Goal: Task Accomplishment & Management: Complete application form

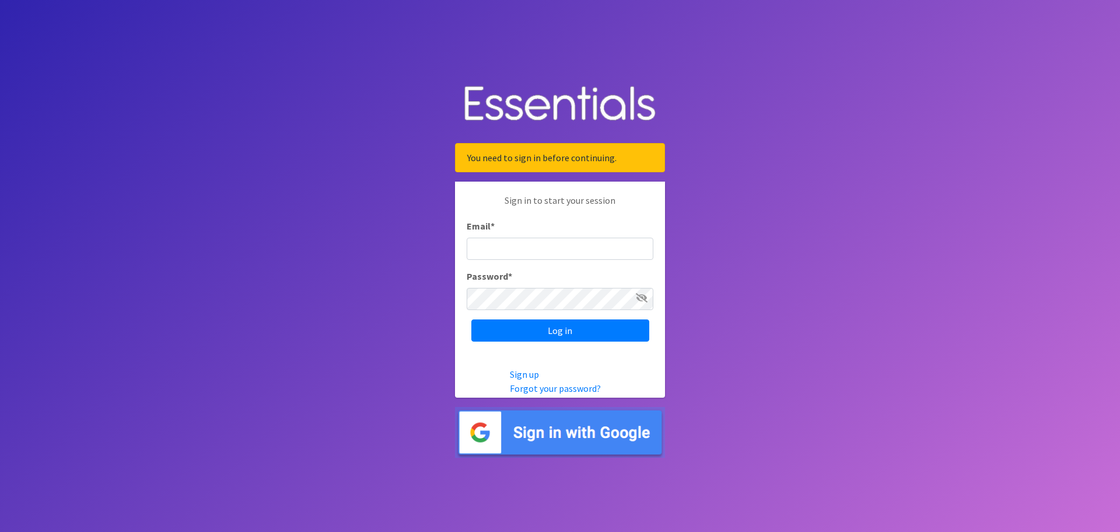
click at [478, 254] on input "Email *" at bounding box center [560, 249] width 187 height 22
type input "[PERSON_NAME][EMAIL_ADDRESS][PERSON_NAME][DOMAIN_NAME]"
click at [595, 328] on input "Log in" at bounding box center [561, 330] width 178 height 22
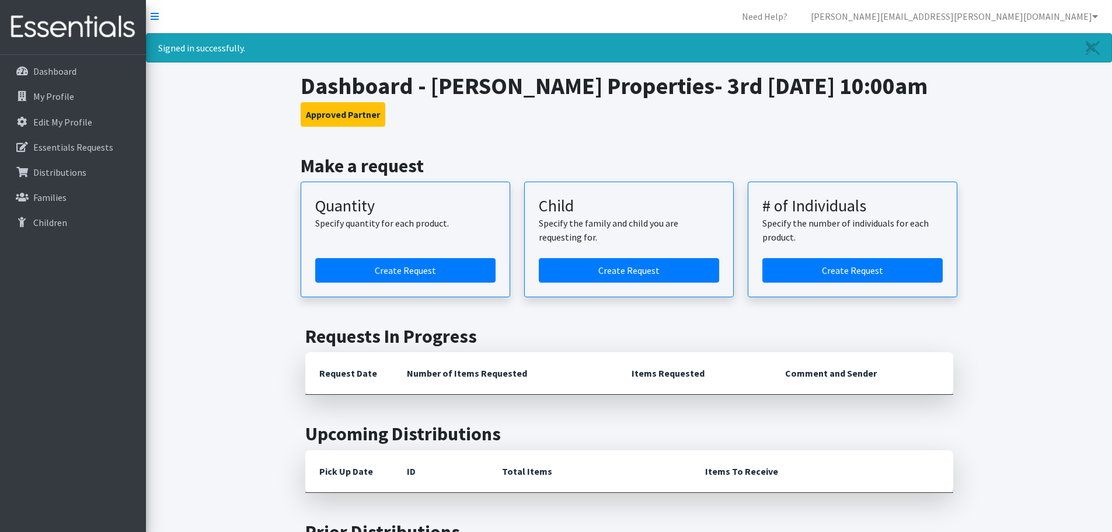
click at [634, 123] on h3 "Approved Partner" at bounding box center [629, 114] width 657 height 25
click at [389, 268] on link "Create Request" at bounding box center [405, 270] width 180 height 25
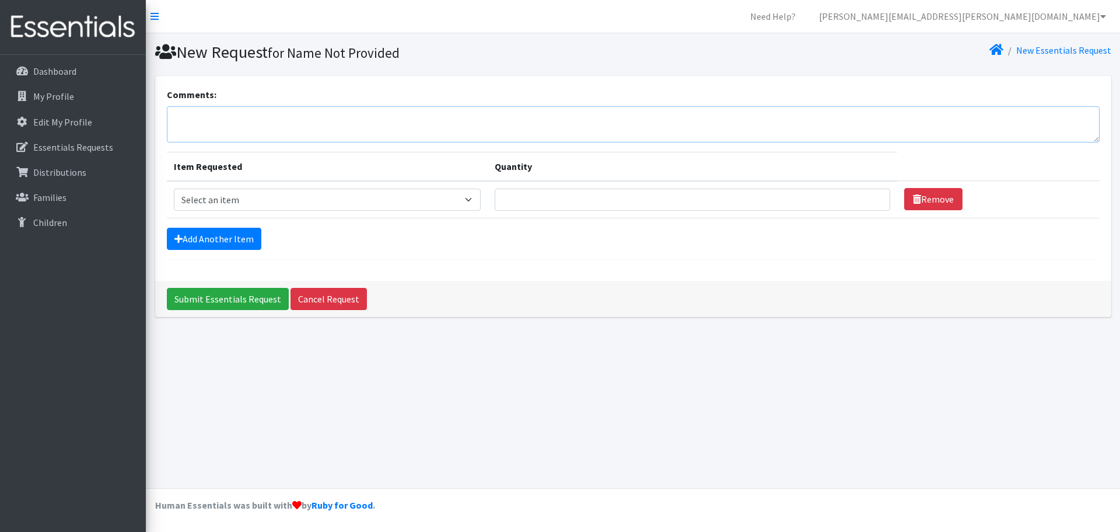
click at [181, 118] on textarea "Comments:" at bounding box center [633, 124] width 933 height 36
click at [250, 167] on th "Item Requested" at bounding box center [328, 166] width 322 height 29
click at [474, 203] on select "Select an item Kids (Newborn) Kids (Size 1) Kids (Size 2) Kids (Size 3) Kids (S…" at bounding box center [328, 199] width 308 height 22
select select "3400"
click at [174, 188] on select "Select an item Kids (Newborn) Kids (Size 1) Kids (Size 2) Kids (Size 3) Kids (S…" at bounding box center [328, 199] width 308 height 22
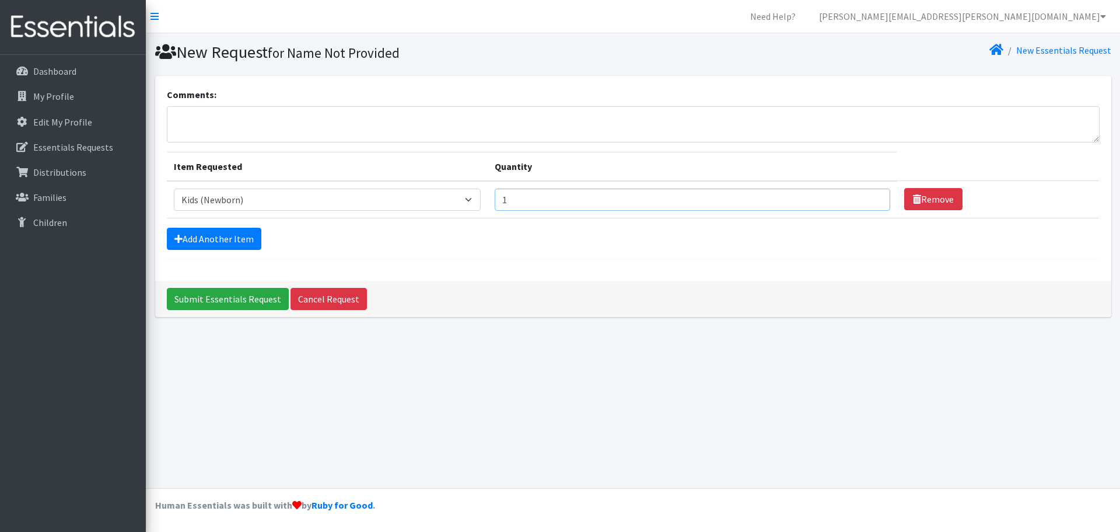
click at [867, 196] on input "1" at bounding box center [693, 199] width 396 height 22
click at [867, 196] on input "2" at bounding box center [693, 199] width 396 height 22
click at [867, 196] on input "3" at bounding box center [693, 199] width 396 height 22
click at [867, 196] on input "4" at bounding box center [693, 199] width 396 height 22
type input "5"
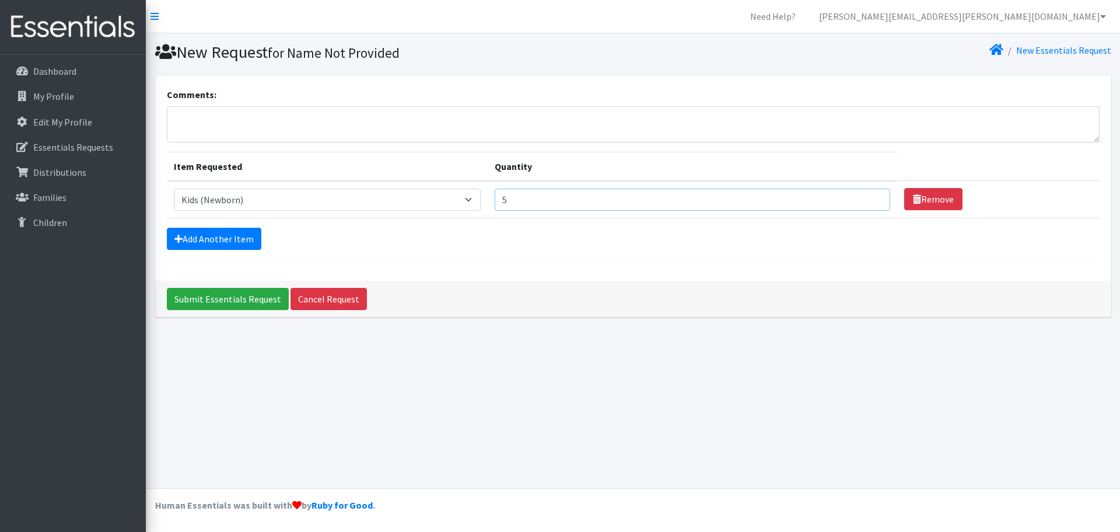
click at [865, 197] on input "5" at bounding box center [693, 199] width 396 height 22
click at [225, 235] on link "Add Another Item" at bounding box center [214, 239] width 95 height 22
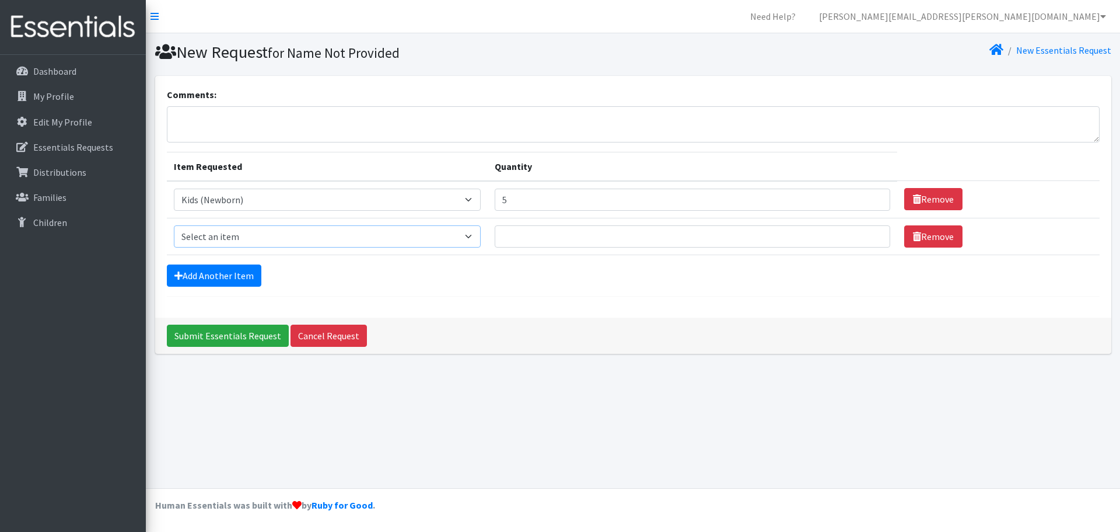
click at [473, 237] on select "Select an item Kids (Newborn) Kids (Size 1) Kids (Size 2) Kids (Size 3) Kids (S…" at bounding box center [328, 236] width 308 height 22
select select "3401"
click at [174, 225] on select "Select an item Kids (Newborn) Kids (Size 1) Kids (Size 2) Kids (Size 3) Kids (S…" at bounding box center [328, 236] width 308 height 22
click at [868, 242] on input "1" at bounding box center [693, 236] width 396 height 22
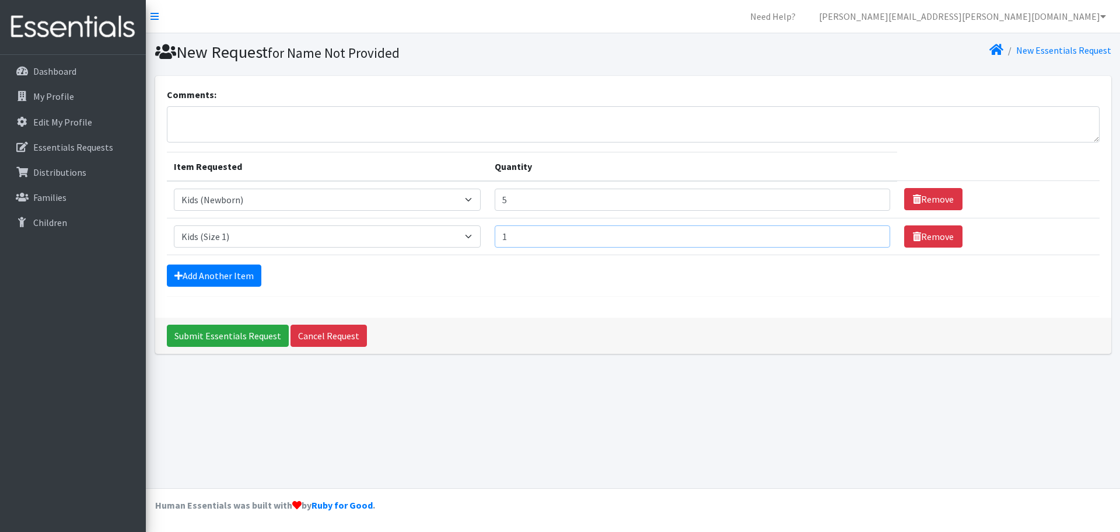
click at [868, 242] on input "1" at bounding box center [693, 236] width 396 height 22
click at [865, 232] on input "2" at bounding box center [693, 236] width 396 height 22
click at [865, 232] on input "3" at bounding box center [693, 236] width 396 height 22
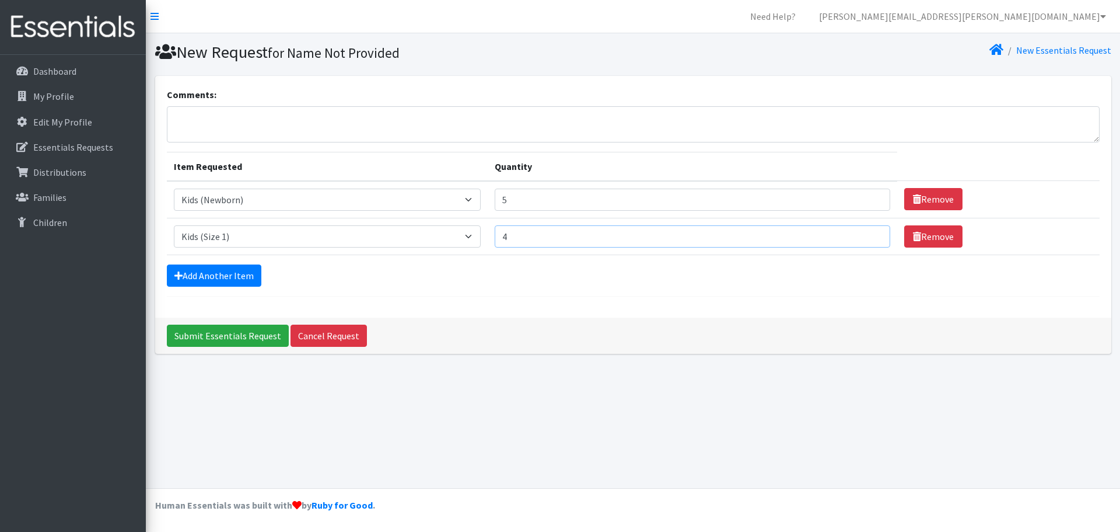
click at [865, 232] on input "4" at bounding box center [693, 236] width 396 height 22
type input "5"
click at [865, 232] on input "5" at bounding box center [693, 236] width 396 height 22
click at [214, 272] on link "Add Another Item" at bounding box center [214, 275] width 95 height 22
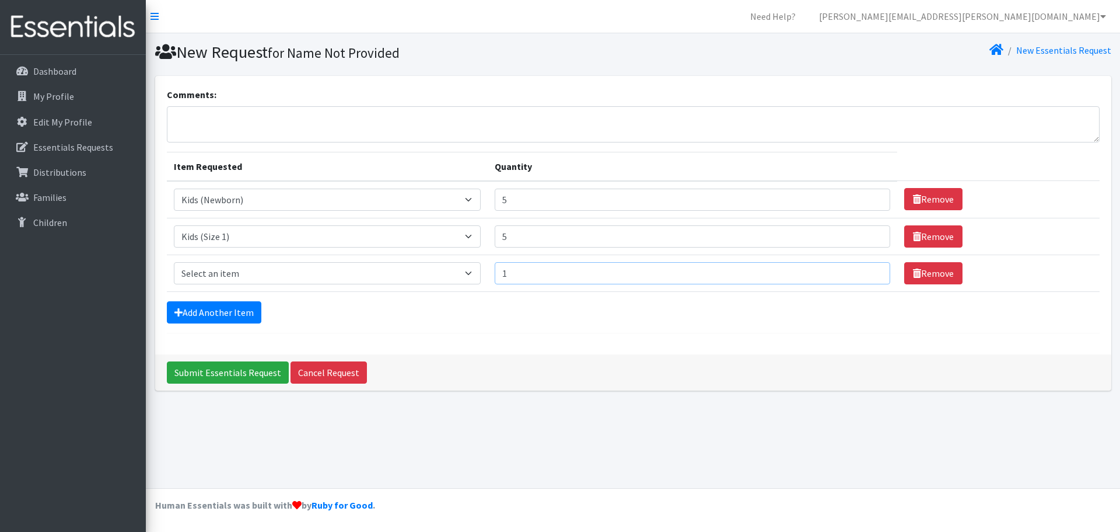
click at [867, 270] on input "1" at bounding box center [693, 273] width 396 height 22
click at [867, 270] on input "2" at bounding box center [693, 273] width 396 height 22
click at [867, 270] on input "3" at bounding box center [693, 273] width 396 height 22
click at [867, 270] on input "4" at bounding box center [693, 273] width 396 height 22
type input "5"
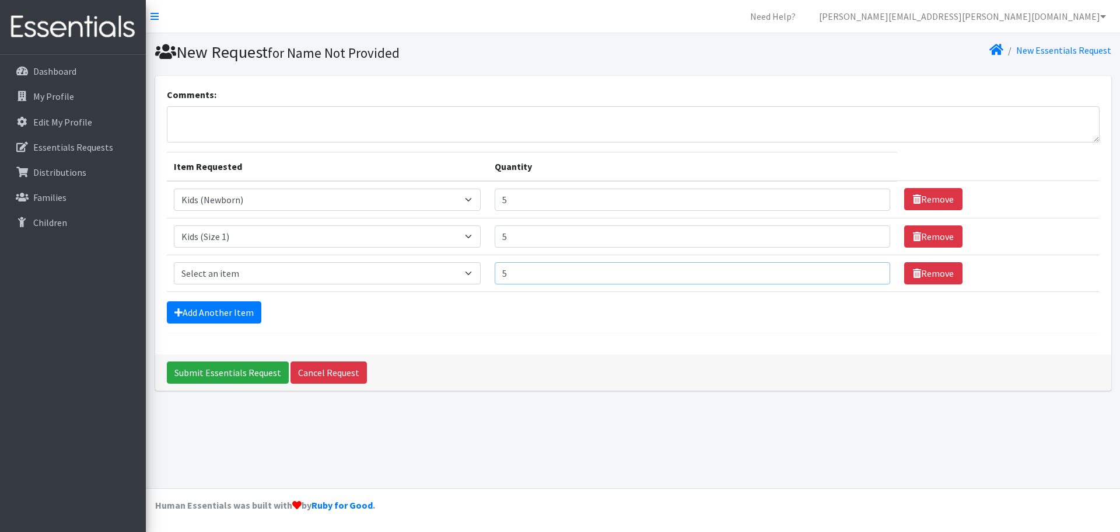
click at [867, 270] on input "5" at bounding box center [693, 273] width 396 height 22
click at [238, 308] on link "Add Another Item" at bounding box center [214, 312] width 95 height 22
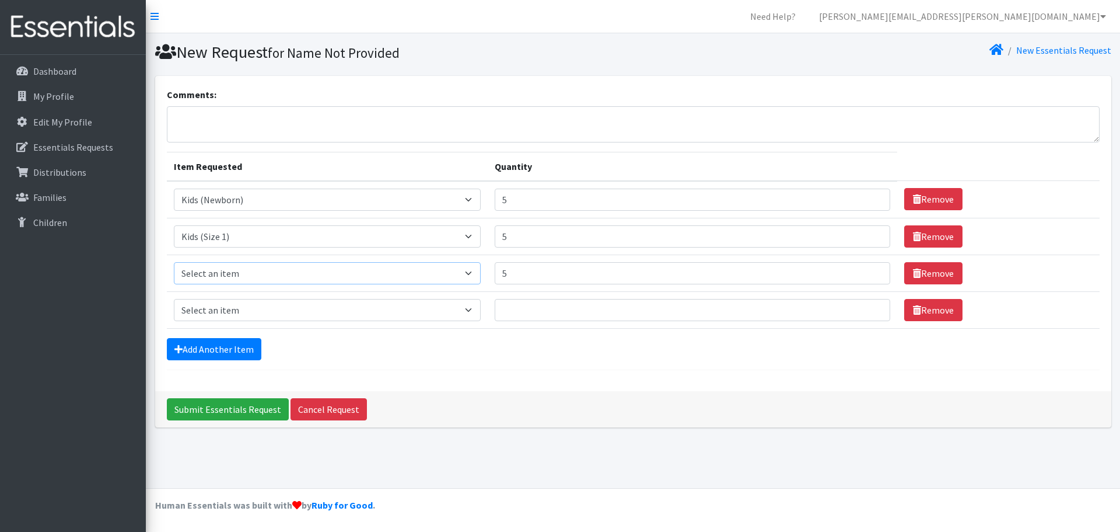
click at [474, 272] on select "Select an item Kids (Newborn) Kids (Size 1) Kids (Size 2) Kids (Size 3) Kids (S…" at bounding box center [328, 273] width 308 height 22
select select "3420"
click at [174, 262] on select "Select an item Kids (Newborn) Kids (Size 1) Kids (Size 2) Kids (Size 3) Kids (S…" at bounding box center [328, 273] width 308 height 22
click at [473, 309] on select "Select an item Kids (Newborn) Kids (Size 1) Kids (Size 2) Kids (Size 3) Kids (S…" at bounding box center [328, 310] width 308 height 22
select select "3393"
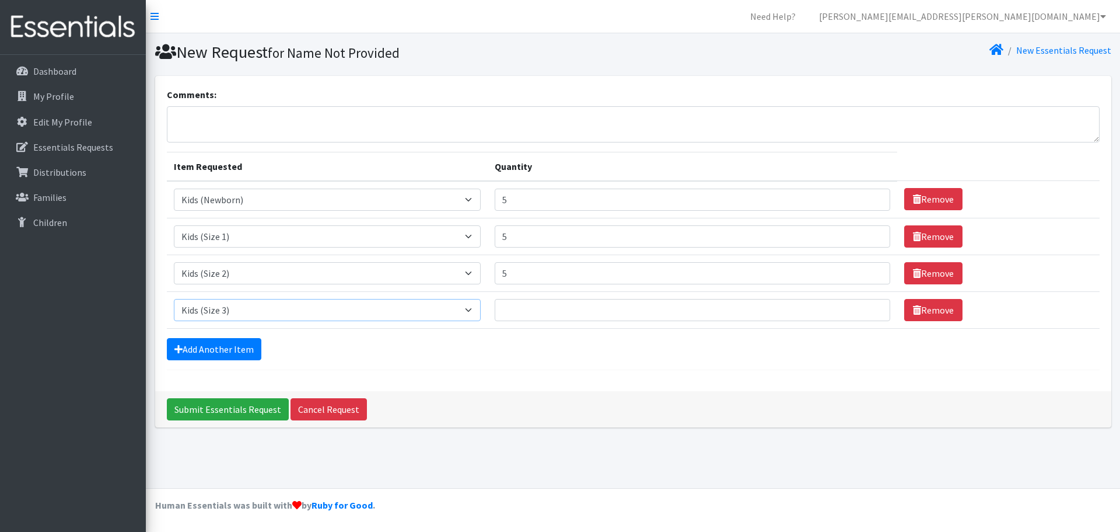
click at [174, 299] on select "Select an item Kids (Newborn) Kids (Size 1) Kids (Size 2) Kids (Size 3) Kids (S…" at bounding box center [328, 310] width 308 height 22
click at [868, 307] on input "1" at bounding box center [693, 310] width 396 height 22
click at [868, 307] on input "2" at bounding box center [693, 310] width 396 height 22
click at [868, 307] on input "3" at bounding box center [693, 310] width 396 height 22
click at [868, 307] on input "4" at bounding box center [693, 310] width 396 height 22
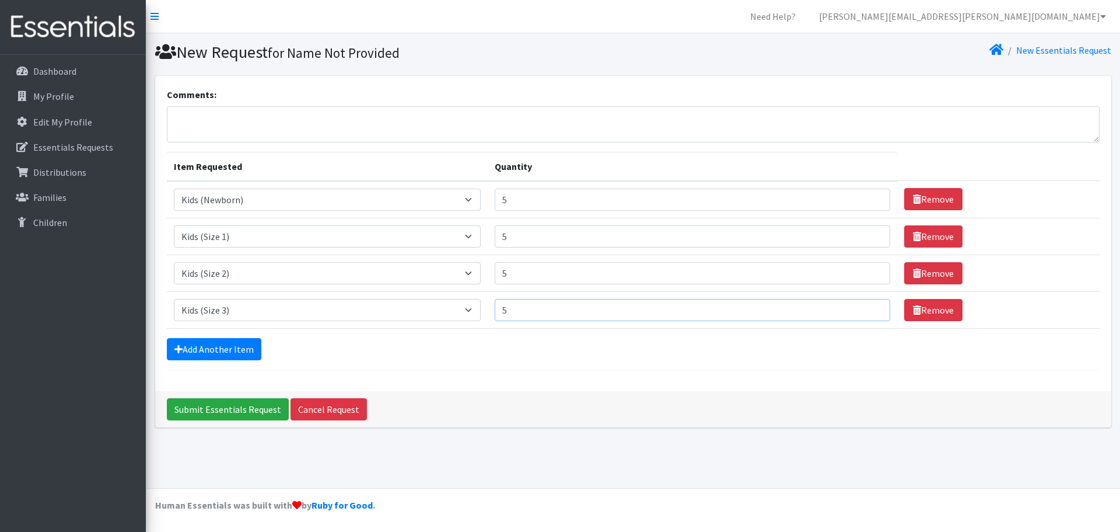
type input "5"
click at [868, 307] on input "5" at bounding box center [693, 310] width 396 height 22
click at [1034, 344] on div "Add Another Item" at bounding box center [633, 349] width 933 height 22
click at [235, 348] on link "Add Another Item" at bounding box center [214, 349] width 95 height 22
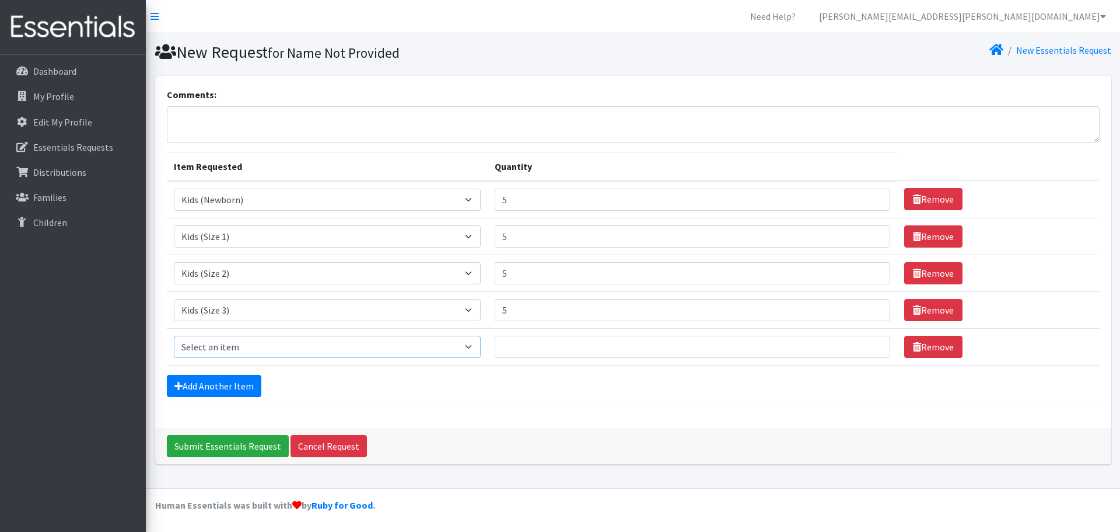
click at [475, 348] on select "Select an item Kids (Newborn) Kids (Size 1) Kids (Size 2) Kids (Size 3) Kids (S…" at bounding box center [328, 347] width 308 height 22
select select "3394"
click at [174, 336] on select "Select an item Kids (Newborn) Kids (Size 1) Kids (Size 2) Kids (Size 3) Kids (S…" at bounding box center [328, 347] width 308 height 22
click at [868, 344] on input "1" at bounding box center [693, 347] width 396 height 22
click at [868, 344] on input "2" at bounding box center [693, 347] width 396 height 22
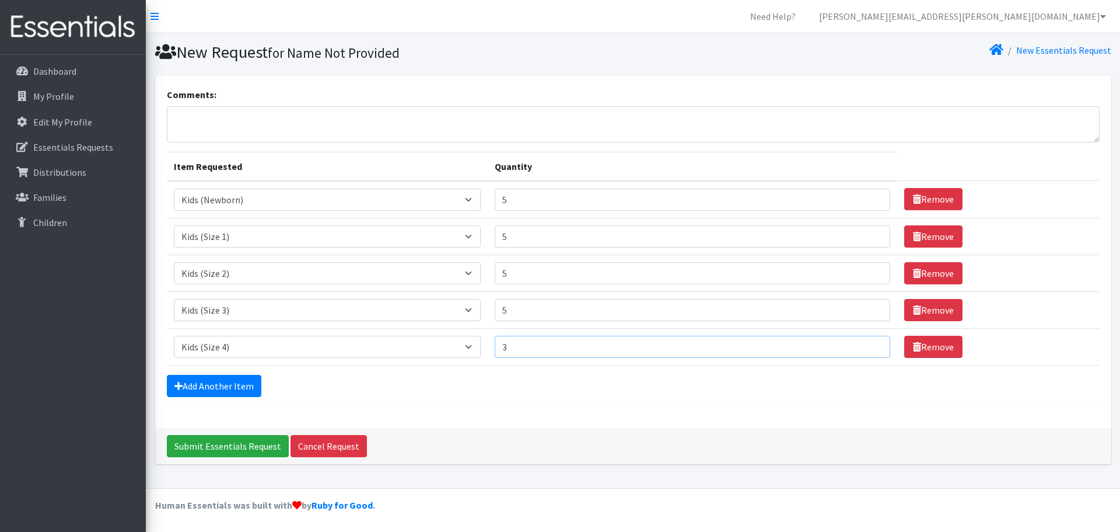
click at [868, 344] on input "3" at bounding box center [693, 347] width 396 height 22
click at [868, 344] on input "4" at bounding box center [693, 347] width 396 height 22
type input "5"
click at [868, 344] on input "5" at bounding box center [693, 347] width 396 height 22
click at [233, 382] on link "Add Another Item" at bounding box center [214, 386] width 95 height 22
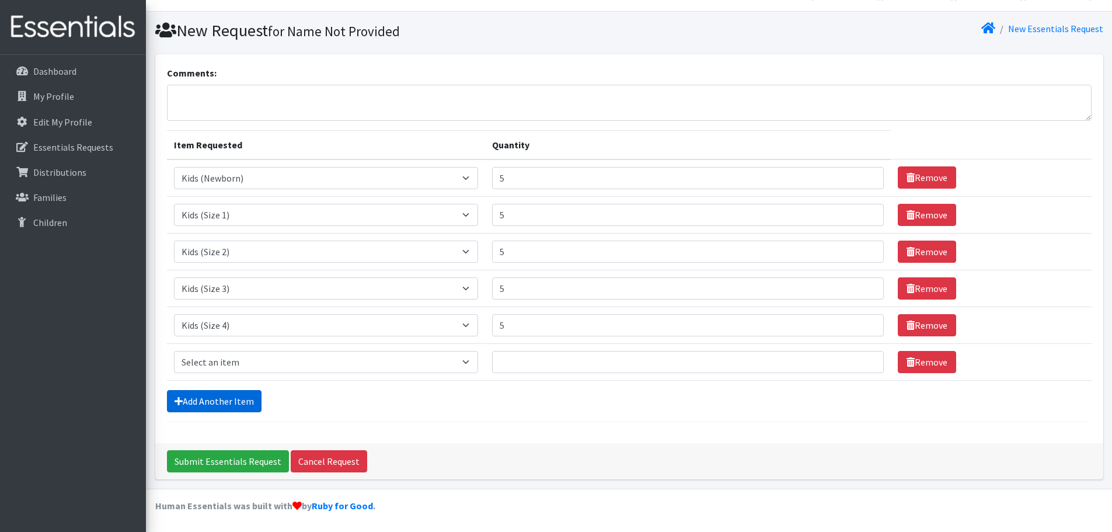
scroll to position [22, 0]
click at [472, 362] on select "Select an item Kids (Newborn) Kids (Size 1) Kids (Size 2) Kids (Size 3) Kids (S…" at bounding box center [326, 361] width 305 height 22
select select "3407"
click at [174, 350] on select "Select an item Kids (Newborn) Kids (Size 1) Kids (Size 2) Kids (Size 3) Kids (S…" at bounding box center [326, 361] width 305 height 22
click at [860, 359] on input "1" at bounding box center [688, 361] width 392 height 22
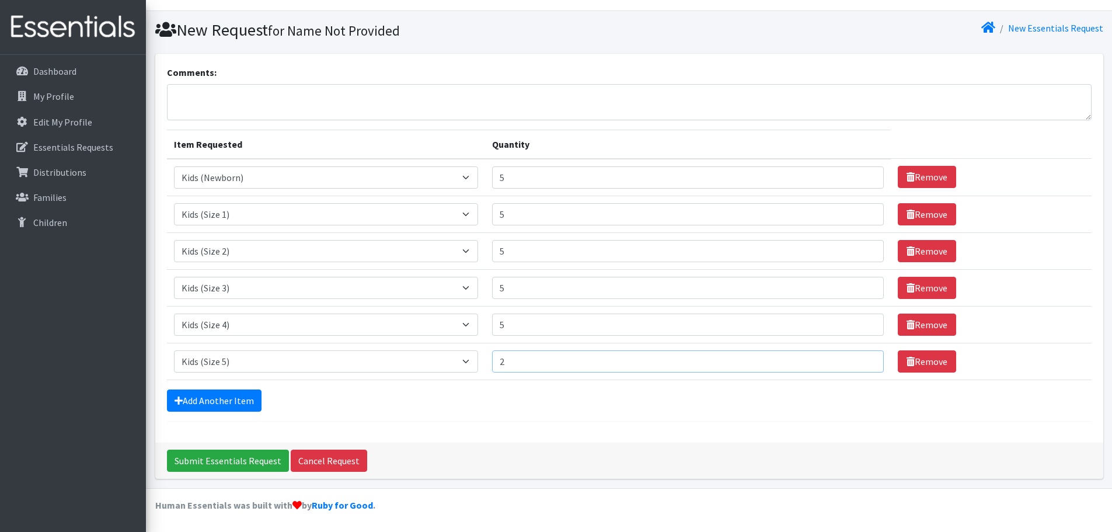
click at [860, 359] on input "2" at bounding box center [688, 361] width 392 height 22
click at [860, 359] on input "3" at bounding box center [688, 361] width 392 height 22
click at [860, 359] on input "4" at bounding box center [688, 361] width 392 height 22
click at [860, 359] on input "5" at bounding box center [688, 361] width 392 height 22
click at [860, 359] on input "6" at bounding box center [688, 361] width 392 height 22
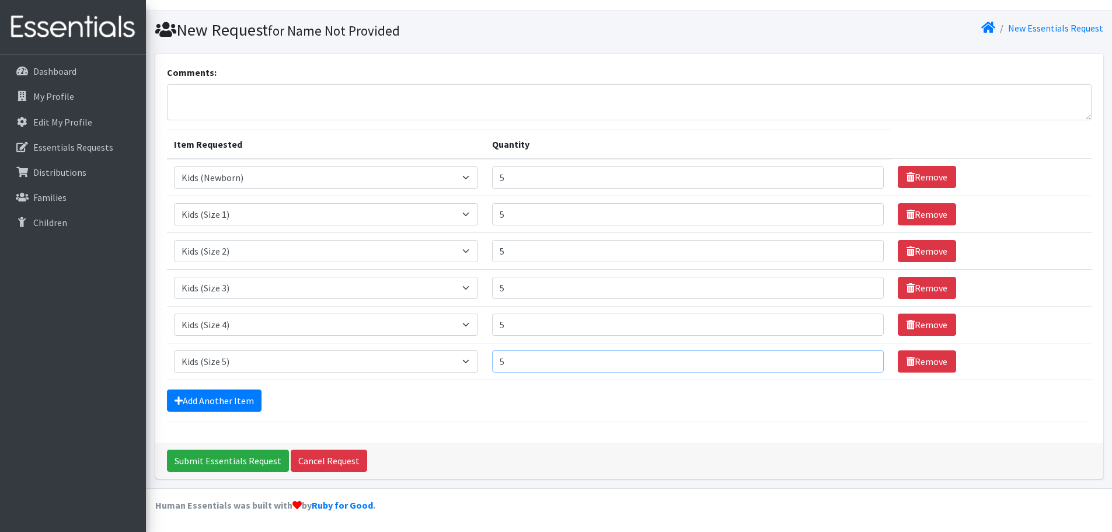
type input "5"
click at [860, 366] on input "5" at bounding box center [688, 361] width 392 height 22
click at [240, 397] on link "Add Another Item" at bounding box center [214, 400] width 95 height 22
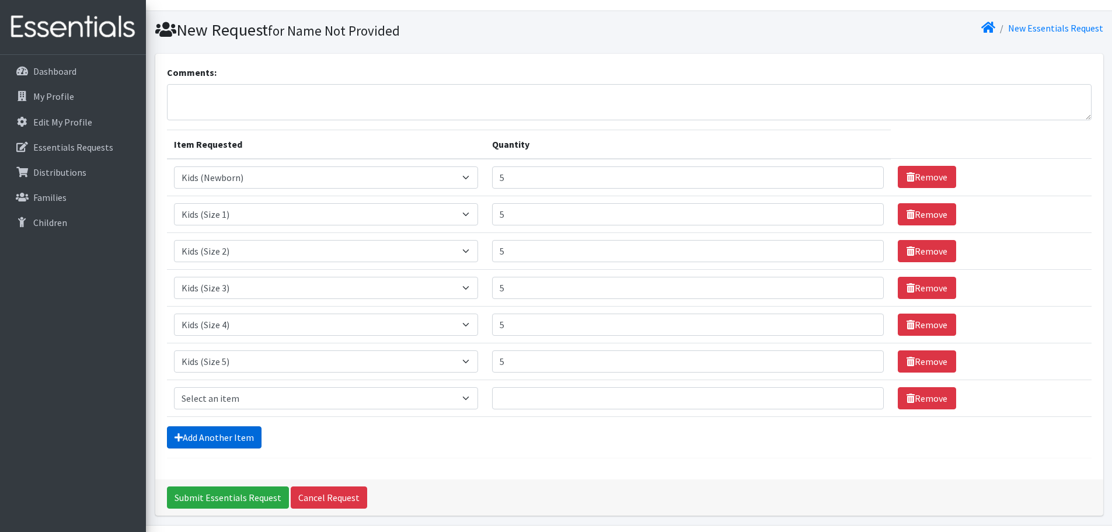
scroll to position [59, 0]
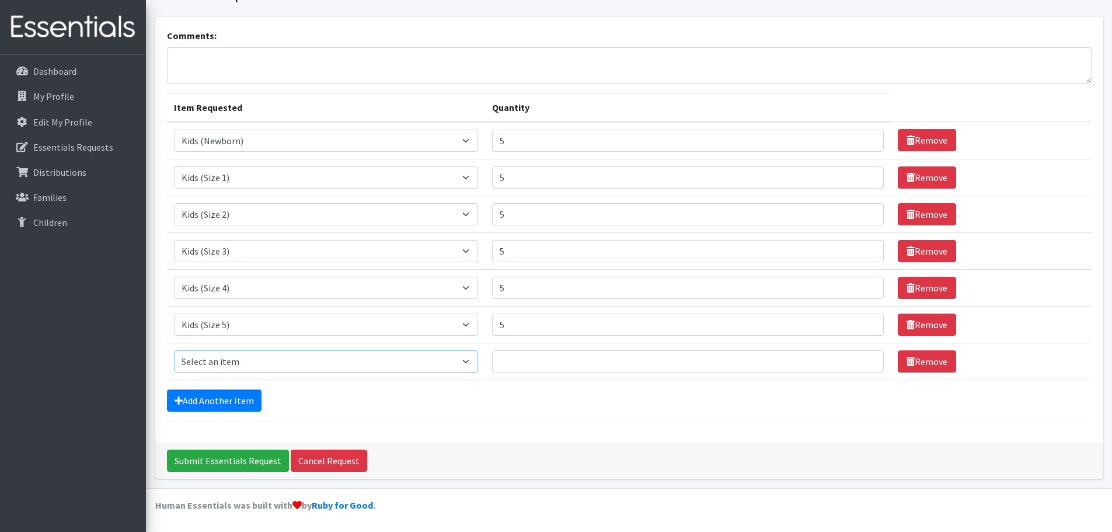
click at [470, 360] on select "Select an item Kids (Newborn) Kids (Size 1) Kids (Size 2) Kids (Size 3) Kids (S…" at bounding box center [326, 361] width 305 height 22
select select "3419"
click at [174, 350] on select "Select an item Kids (Newborn) Kids (Size 1) Kids (Size 2) Kids (Size 3) Kids (S…" at bounding box center [326, 361] width 305 height 22
click at [860, 358] on input "1" at bounding box center [688, 361] width 392 height 22
click at [860, 358] on input "2" at bounding box center [688, 361] width 392 height 22
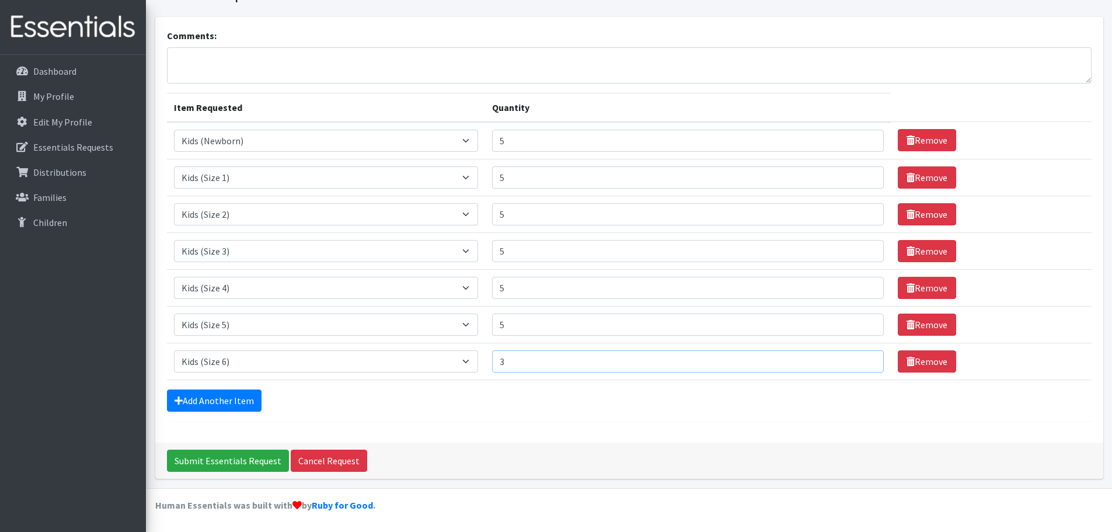
click at [860, 358] on input "3" at bounding box center [688, 361] width 392 height 22
click at [860, 358] on input "4" at bounding box center [688, 361] width 392 height 22
type input "5"
click at [861, 360] on input "5" at bounding box center [688, 361] width 392 height 22
click at [696, 401] on div "Add Another Item" at bounding box center [629, 400] width 924 height 22
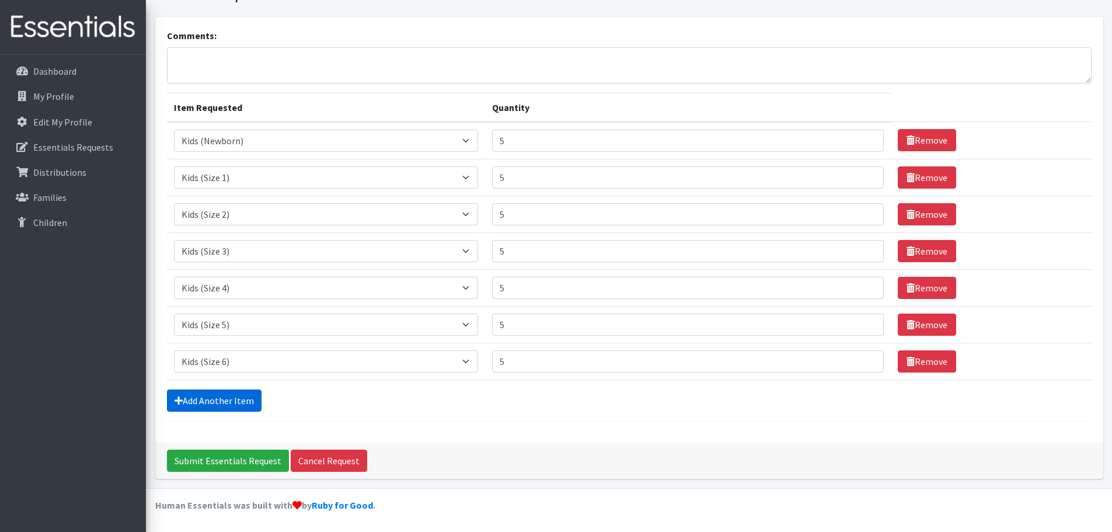
click at [241, 399] on link "Add Another Item" at bounding box center [214, 400] width 95 height 22
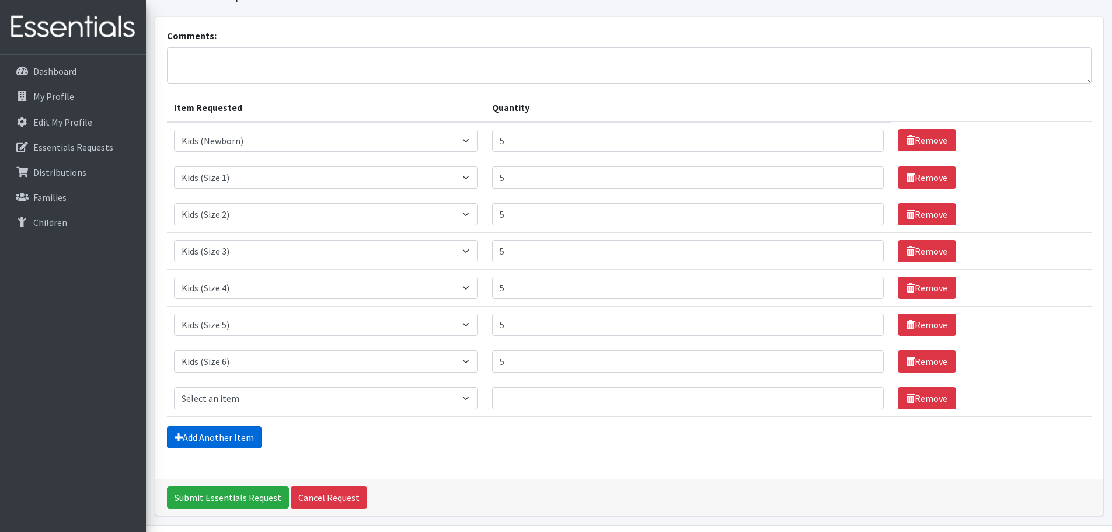
scroll to position [96, 0]
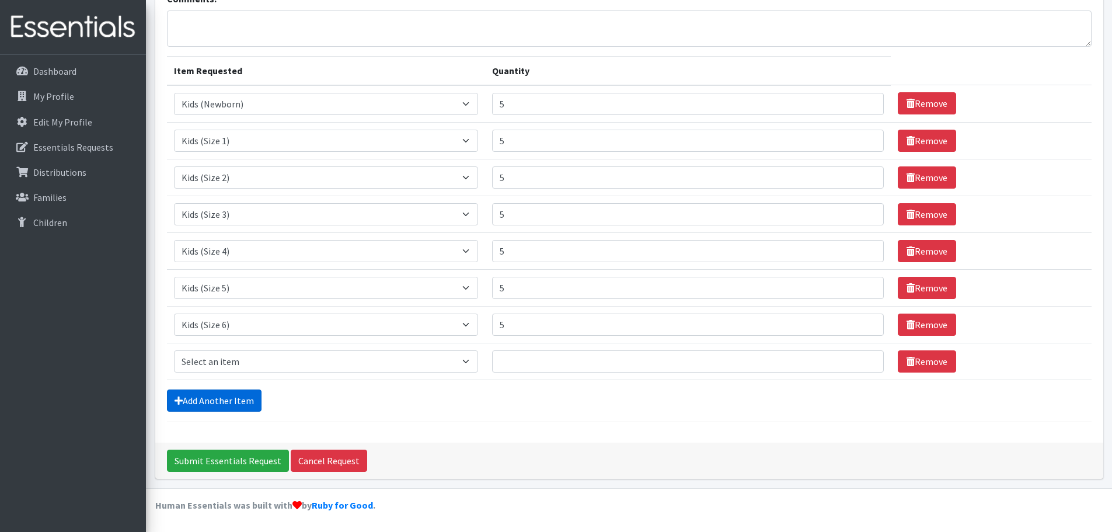
click at [241, 399] on link "Add Another Item" at bounding box center [214, 400] width 95 height 22
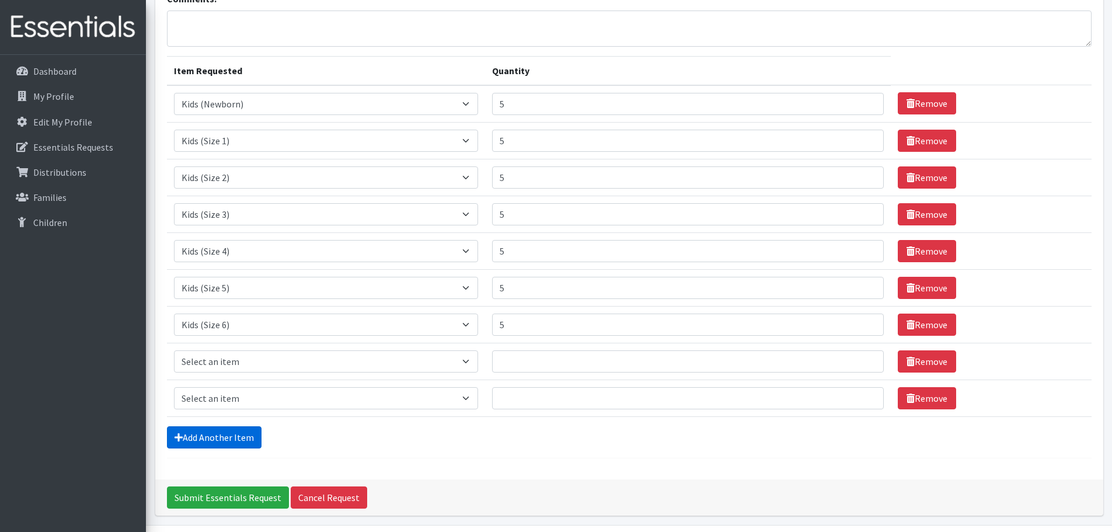
scroll to position [132, 0]
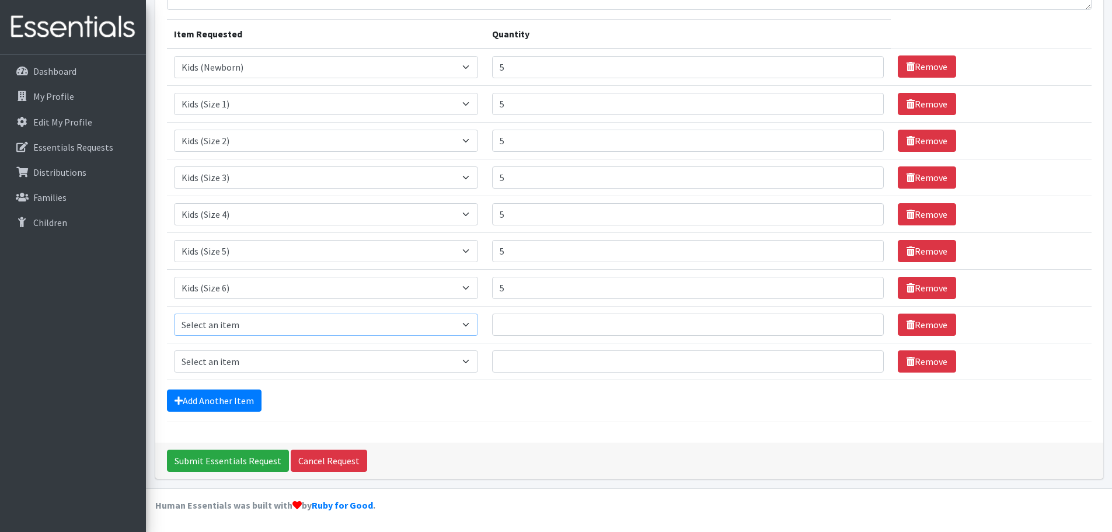
click at [470, 324] on select "Select an item Kids (Newborn) Kids (Size 1) Kids (Size 2) Kids (Size 3) Kids (S…" at bounding box center [326, 324] width 305 height 22
select select "3415"
click at [174, 313] on select "Select an item Kids (Newborn) Kids (Size 1) Kids (Size 2) Kids (Size 3) Kids (S…" at bounding box center [326, 324] width 305 height 22
click at [516, 331] on input "Quantity" at bounding box center [688, 324] width 392 height 22
click at [859, 321] on input "1" at bounding box center [688, 324] width 392 height 22
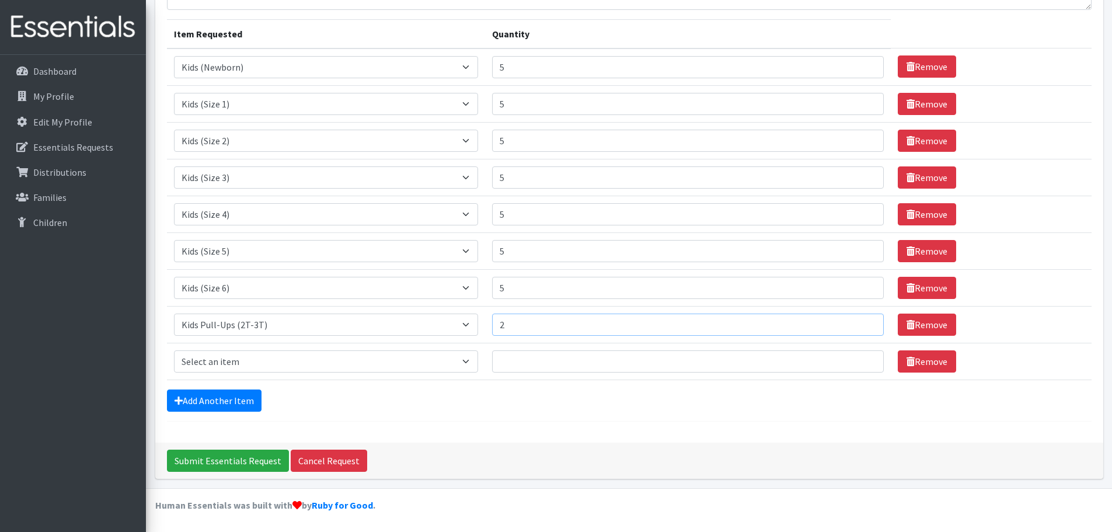
click at [859, 321] on input "2" at bounding box center [688, 324] width 392 height 22
click at [859, 321] on input "3" at bounding box center [688, 324] width 392 height 22
click at [859, 321] on input "4" at bounding box center [688, 324] width 392 height 22
type input "5"
click at [859, 321] on input "5" at bounding box center [688, 324] width 392 height 22
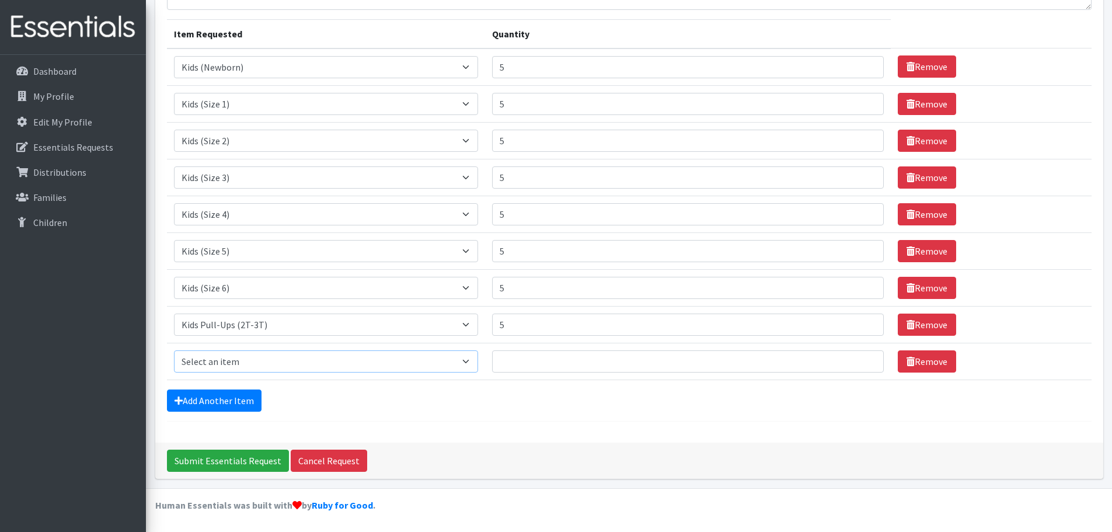
click at [470, 362] on select "Select an item Kids (Newborn) Kids (Size 1) Kids (Size 2) Kids (Size 3) Kids (S…" at bounding box center [326, 361] width 305 height 22
select select "3417"
click at [174, 350] on select "Select an item Kids (Newborn) Kids (Size 1) Kids (Size 2) Kids (Size 3) Kids (S…" at bounding box center [326, 361] width 305 height 22
click at [859, 359] on input "1" at bounding box center [688, 361] width 392 height 22
click at [859, 359] on input "2" at bounding box center [688, 361] width 392 height 22
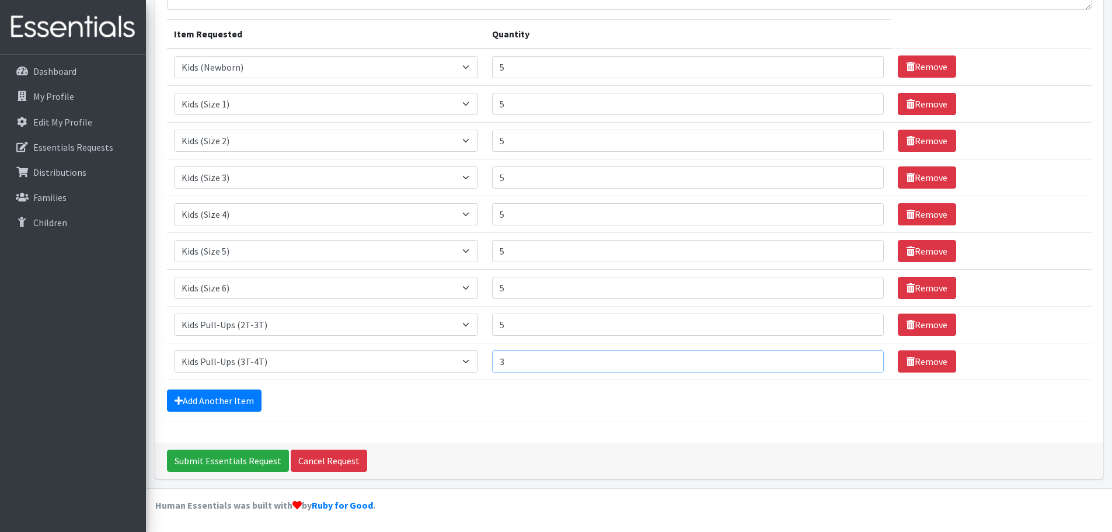
click at [859, 359] on input "3" at bounding box center [688, 361] width 392 height 22
click at [859, 359] on input "4" at bounding box center [688, 361] width 392 height 22
click at [859, 359] on input "5" at bounding box center [688, 361] width 392 height 22
click at [859, 359] on input "6" at bounding box center [688, 361] width 392 height 22
type input "5"
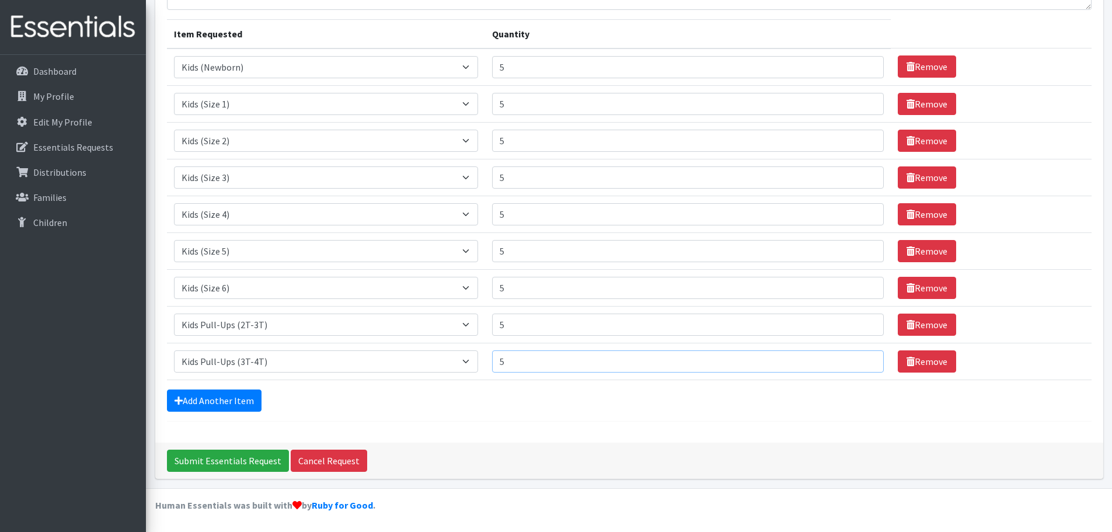
click at [862, 366] on input "5" at bounding box center [688, 361] width 392 height 22
click at [216, 396] on link "Add Another Item" at bounding box center [214, 400] width 95 height 22
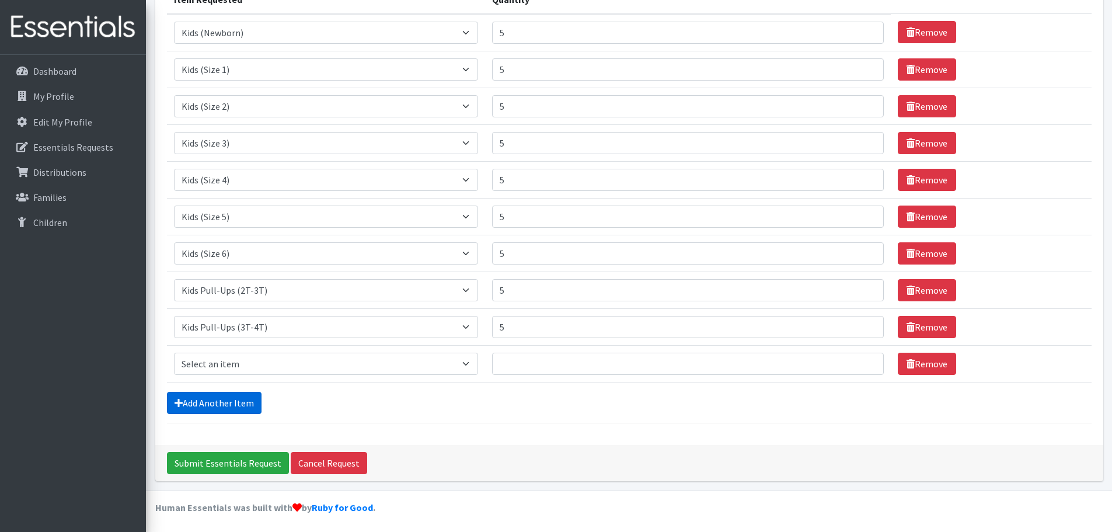
scroll to position [169, 0]
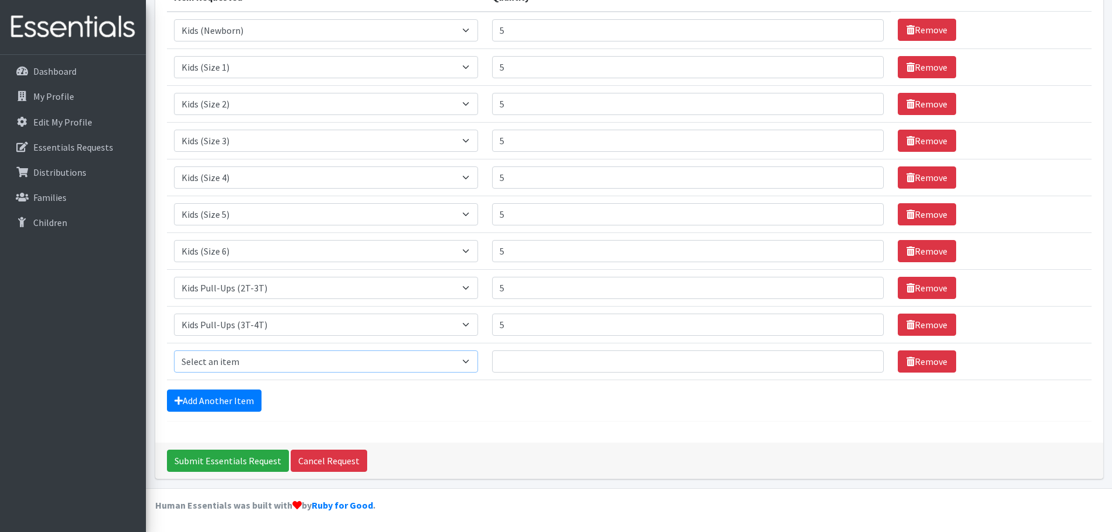
click at [472, 360] on select "Select an item Kids (Newborn) Kids (Size 1) Kids (Size 2) Kids (Size 3) Kids (S…" at bounding box center [326, 361] width 305 height 22
select select "3408"
click at [174, 350] on select "Select an item Kids (Newborn) Kids (Size 1) Kids (Size 2) Kids (Size 3) Kids (S…" at bounding box center [326, 361] width 305 height 22
click at [522, 359] on input "Quantity" at bounding box center [688, 361] width 392 height 22
click at [860, 359] on input "1" at bounding box center [688, 361] width 392 height 22
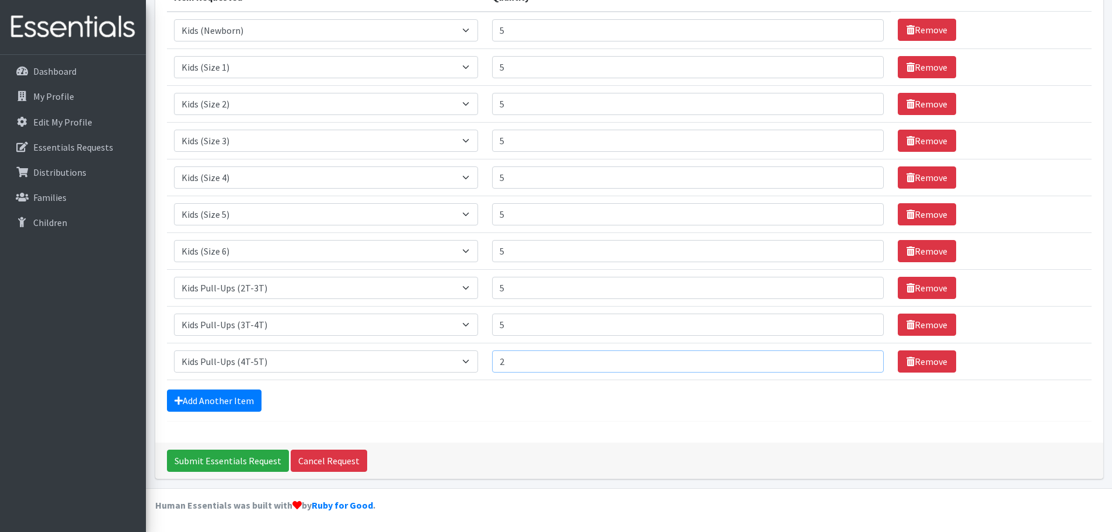
click at [860, 359] on input "2" at bounding box center [688, 361] width 392 height 22
click at [860, 359] on input "3" at bounding box center [688, 361] width 392 height 22
click at [860, 359] on input "4" at bounding box center [688, 361] width 392 height 22
type input "5"
click at [860, 359] on input "5" at bounding box center [688, 361] width 392 height 22
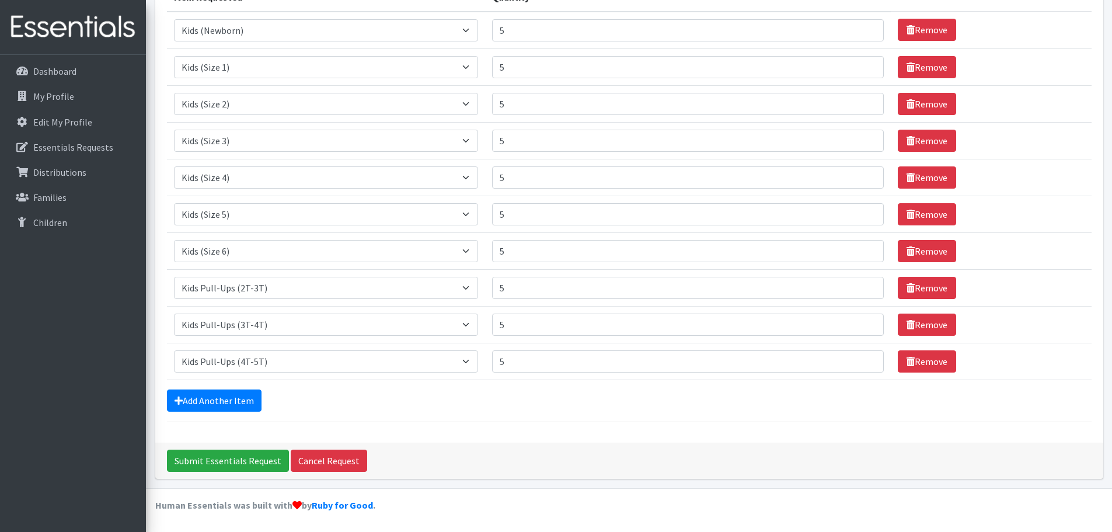
click at [804, 406] on div "Add Another Item" at bounding box center [629, 400] width 924 height 22
click at [229, 394] on link "Add Another Item" at bounding box center [214, 400] width 95 height 22
click at [470, 362] on select "Select an item Kids (Newborn) Kids (Size 1) Kids (Size 2) Kids (Size 3) Kids (S…" at bounding box center [326, 361] width 305 height 22
select select "3418"
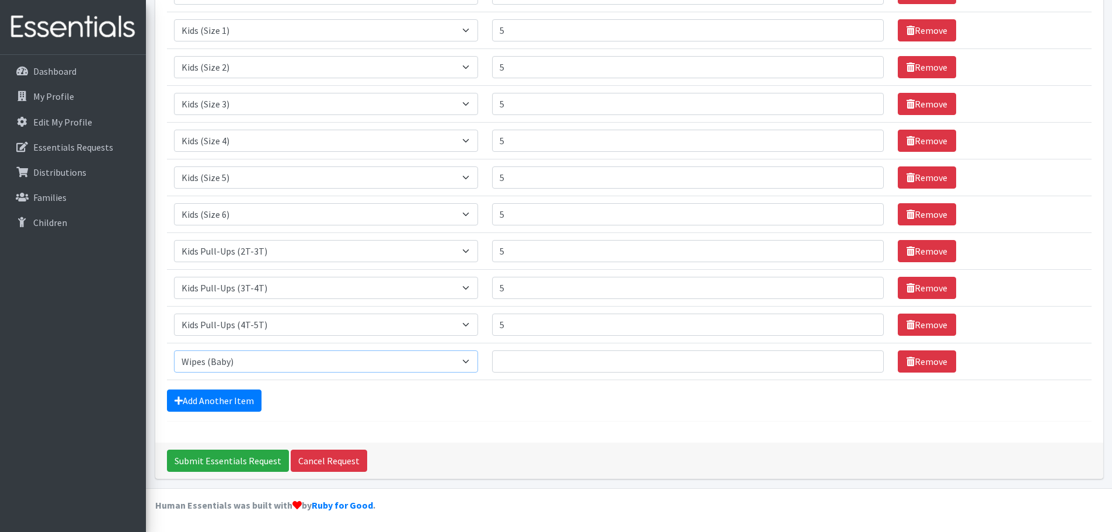
click at [174, 350] on select "Select an item Kids (Newborn) Kids (Size 1) Kids (Size 2) Kids (Size 3) Kids (S…" at bounding box center [326, 361] width 305 height 22
click at [860, 358] on input "1" at bounding box center [688, 361] width 392 height 22
click at [859, 357] on input "2" at bounding box center [688, 361] width 392 height 22
click at [859, 357] on input "3" at bounding box center [688, 361] width 392 height 22
click at [859, 357] on input "4" at bounding box center [688, 361] width 392 height 22
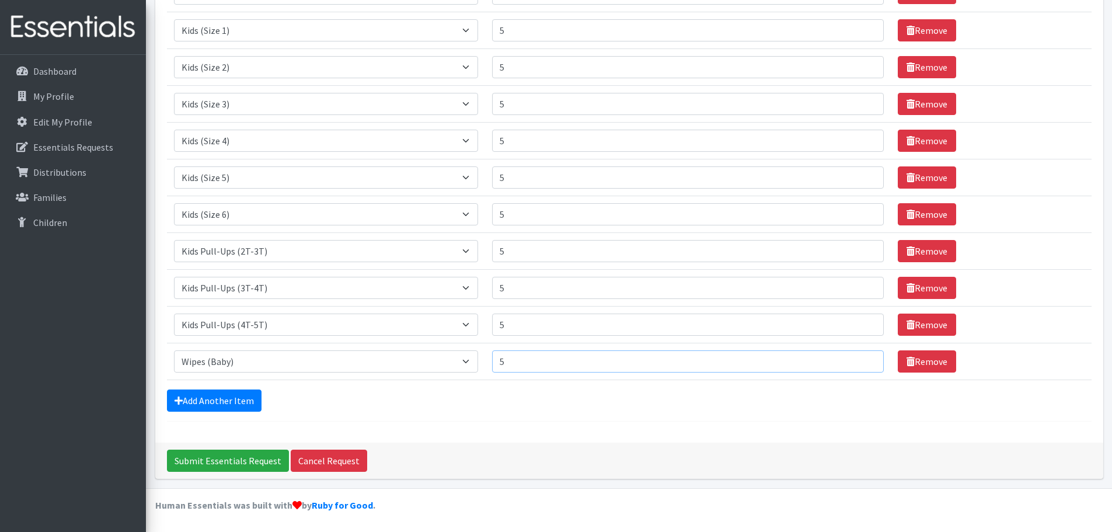
click at [859, 357] on input "5" at bounding box center [688, 361] width 392 height 22
click at [859, 357] on input "6" at bounding box center [688, 361] width 392 height 22
click at [859, 357] on input "7" at bounding box center [688, 361] width 392 height 22
click at [859, 357] on input "10" at bounding box center [688, 361] width 392 height 22
click at [859, 357] on input "11" at bounding box center [688, 361] width 392 height 22
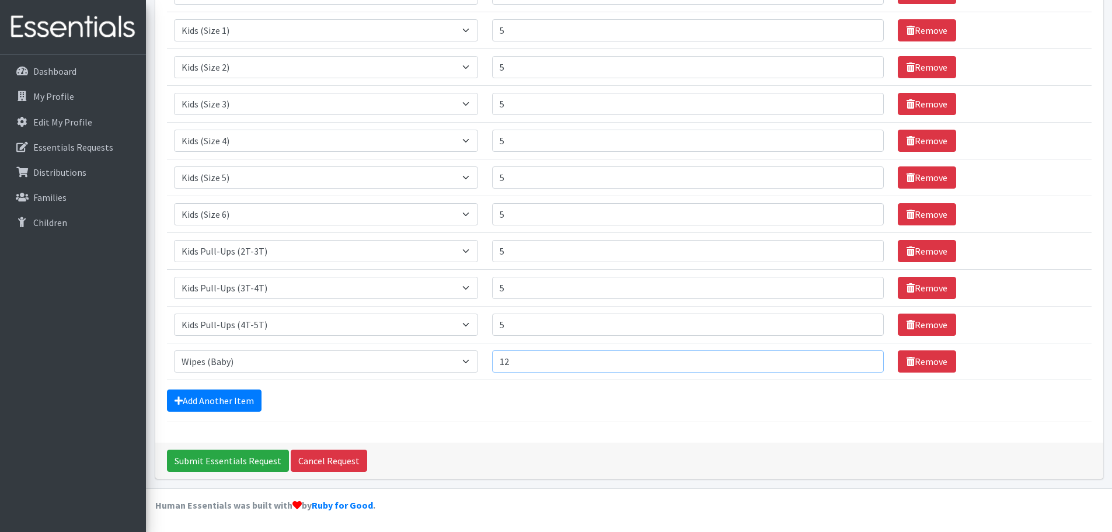
click at [859, 357] on input "12" at bounding box center [688, 361] width 392 height 22
click at [859, 357] on input "13" at bounding box center [688, 361] width 392 height 22
click at [859, 357] on input "14" at bounding box center [688, 361] width 392 height 22
click at [859, 357] on input "15" at bounding box center [688, 361] width 392 height 22
click at [861, 366] on input "14" at bounding box center [688, 361] width 392 height 22
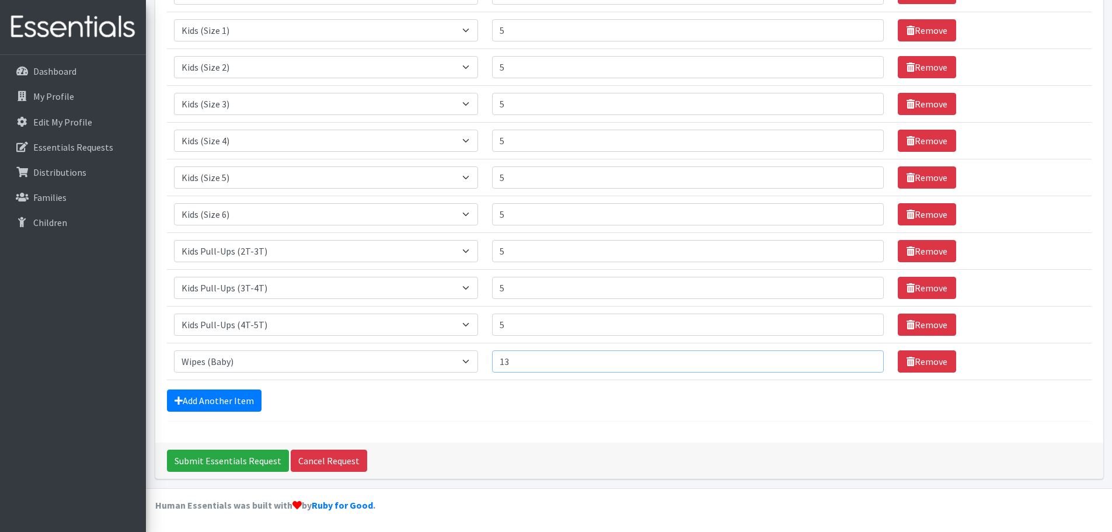
click at [860, 365] on input "13" at bounding box center [688, 361] width 392 height 22
click at [860, 365] on input "12" at bounding box center [688, 361] width 392 height 22
click at [860, 358] on input "13" at bounding box center [688, 361] width 392 height 22
click at [860, 358] on input "14" at bounding box center [688, 361] width 392 height 22
type input "15"
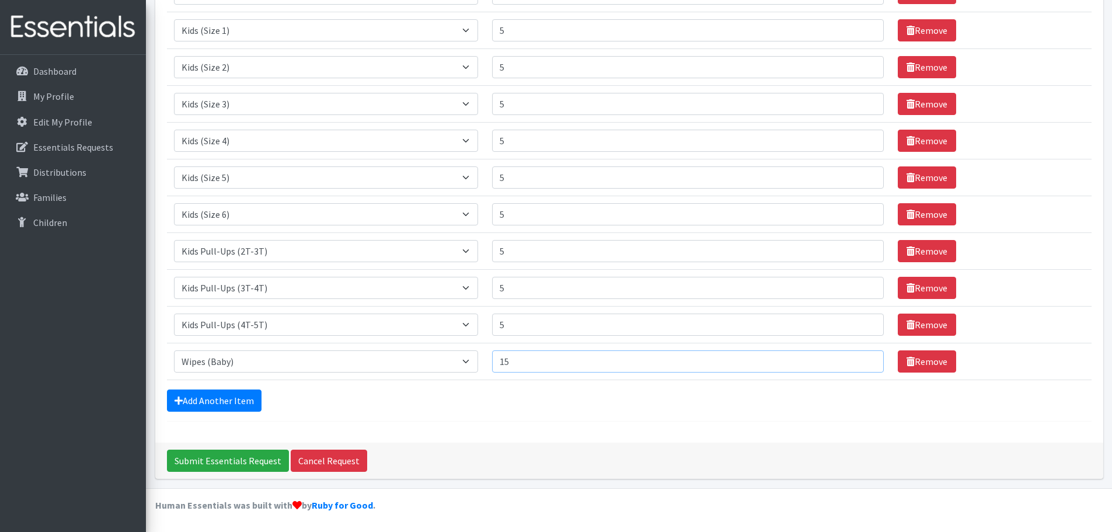
click at [860, 358] on input "15" at bounding box center [688, 361] width 392 height 22
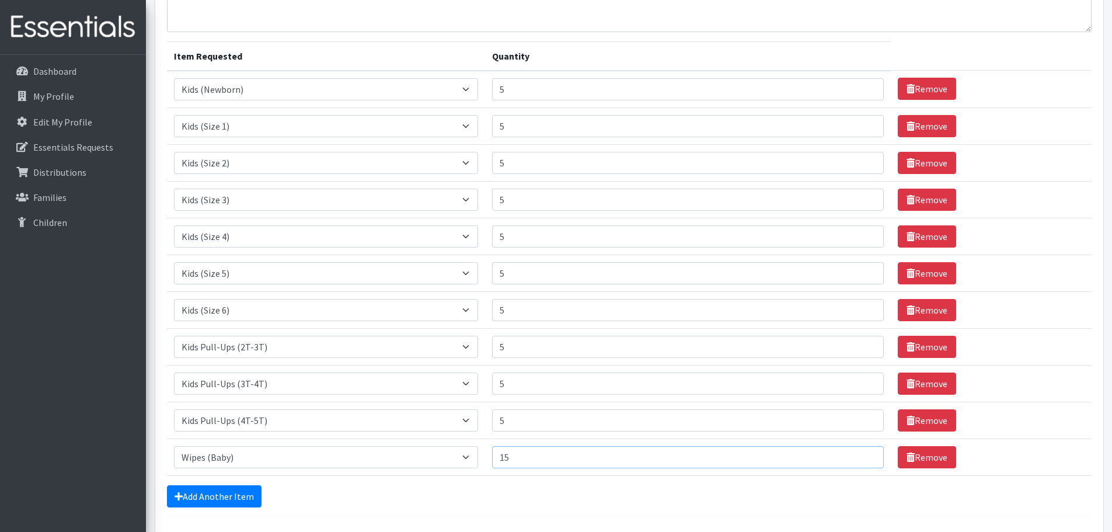
scroll to position [89, 0]
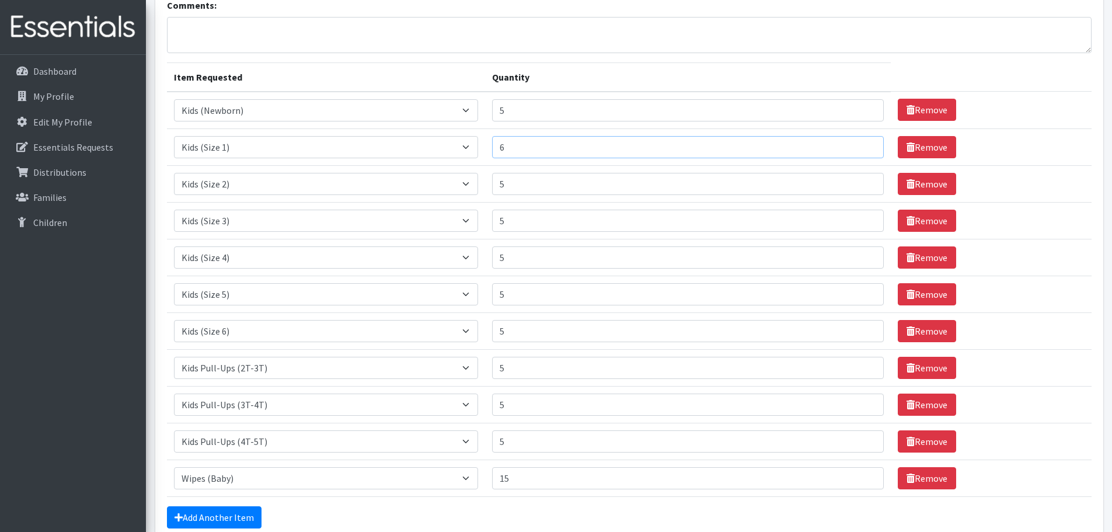
click at [859, 144] on input "6" at bounding box center [688, 147] width 392 height 22
click at [859, 144] on input "7" at bounding box center [688, 147] width 392 height 22
click at [859, 144] on input "8" at bounding box center [688, 147] width 392 height 22
click at [859, 144] on input "9" at bounding box center [688, 147] width 392 height 22
type input "10"
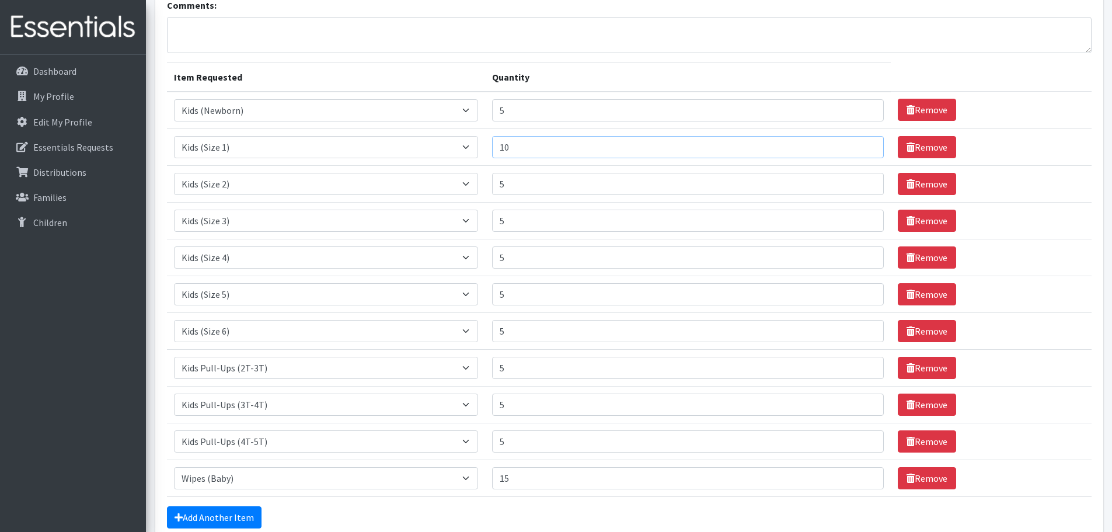
click at [859, 144] on input "10" at bounding box center [688, 147] width 392 height 22
click at [861, 180] on input "6" at bounding box center [688, 184] width 392 height 22
click at [861, 180] on input "7" at bounding box center [688, 184] width 392 height 22
click at [861, 180] on input "8" at bounding box center [688, 184] width 392 height 22
click at [861, 180] on input "9" at bounding box center [688, 184] width 392 height 22
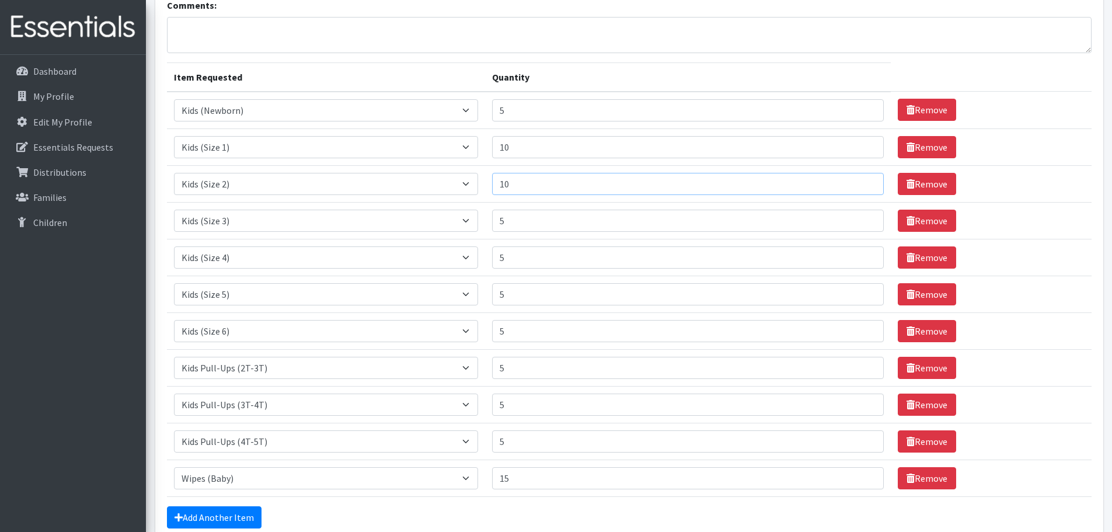
type input "10"
click at [861, 180] on input "10" at bounding box center [688, 184] width 392 height 22
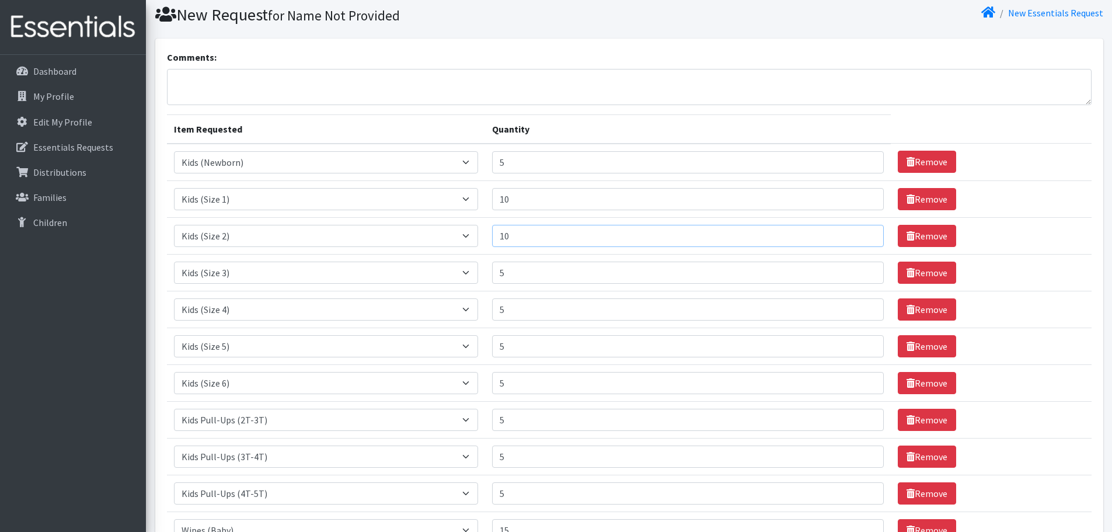
scroll to position [58, 0]
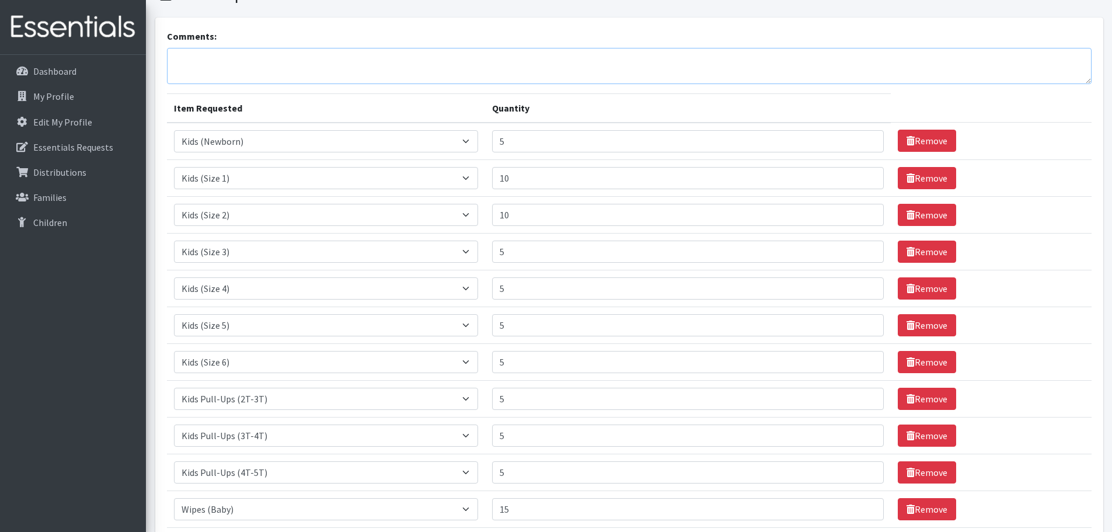
click at [175, 57] on textarea "Comments:" at bounding box center [629, 66] width 924 height 36
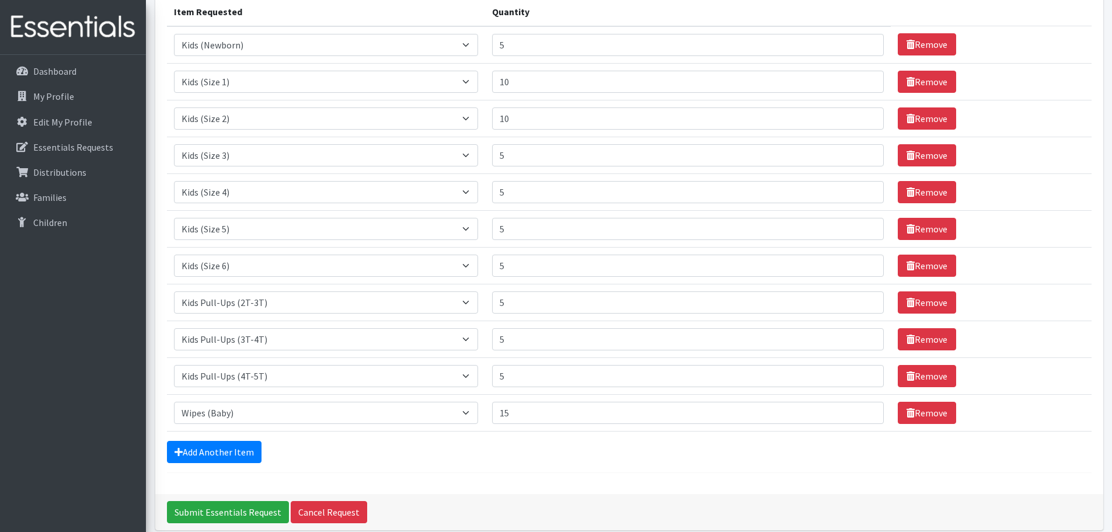
scroll to position [175, 0]
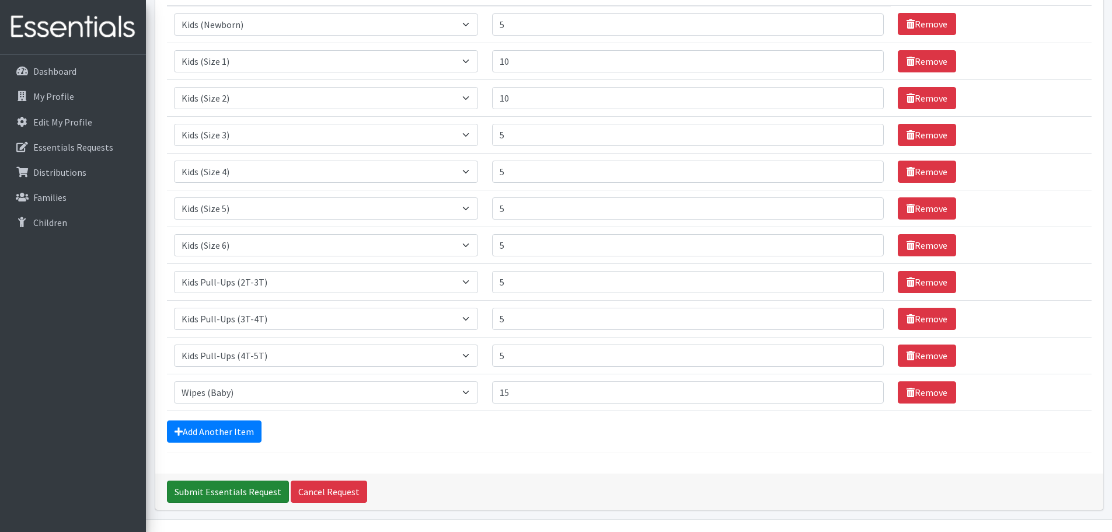
type textarea "September's Order. Thank you!"
click at [201, 487] on input "Submit Essentials Request" at bounding box center [228, 491] width 122 height 22
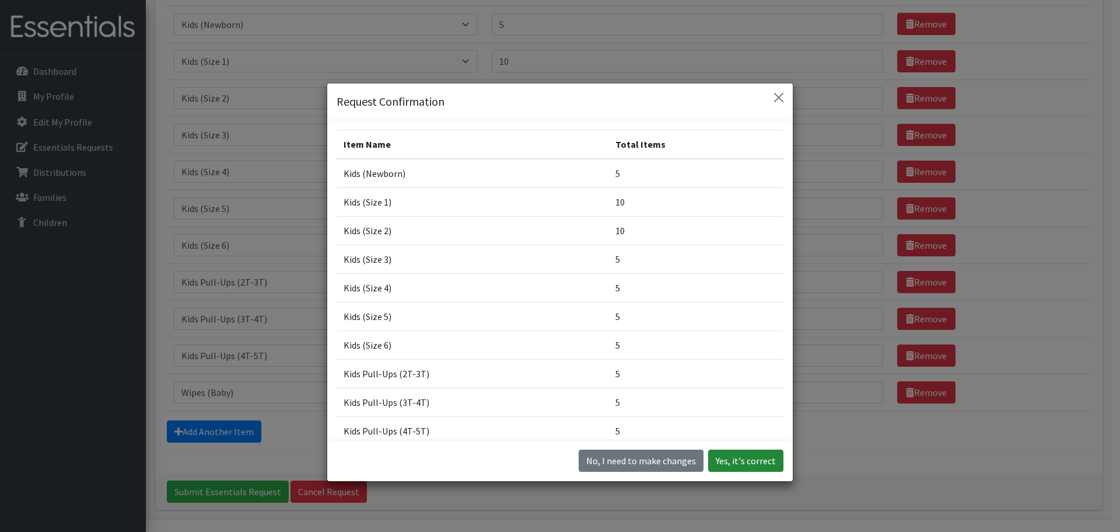
click at [748, 456] on button "Yes, it's correct" at bounding box center [745, 460] width 75 height 22
